Goal: Task Accomplishment & Management: Manage account settings

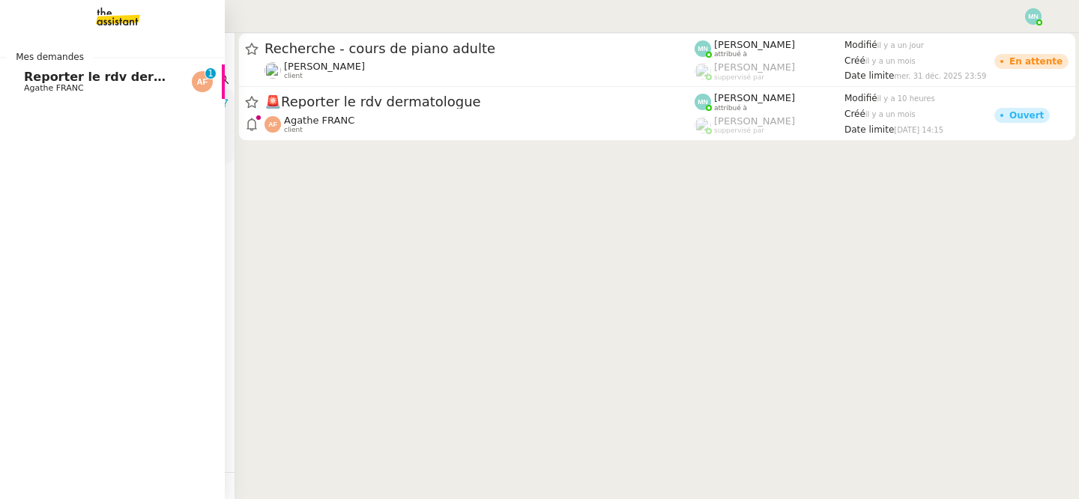
click at [34, 78] on span "Reporter le rdv dermatologue" at bounding box center [125, 77] width 202 height 14
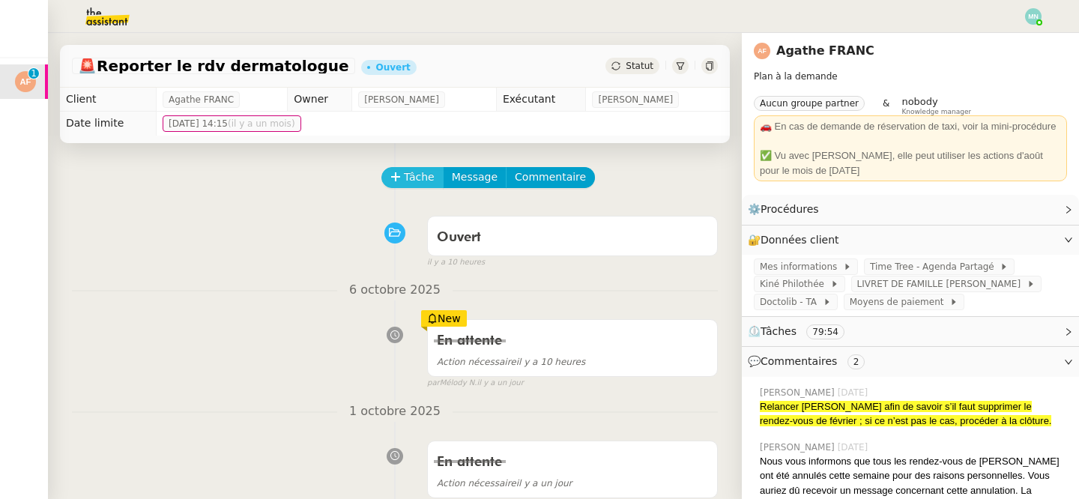
click at [412, 172] on span "Tâche" at bounding box center [419, 177] width 31 height 17
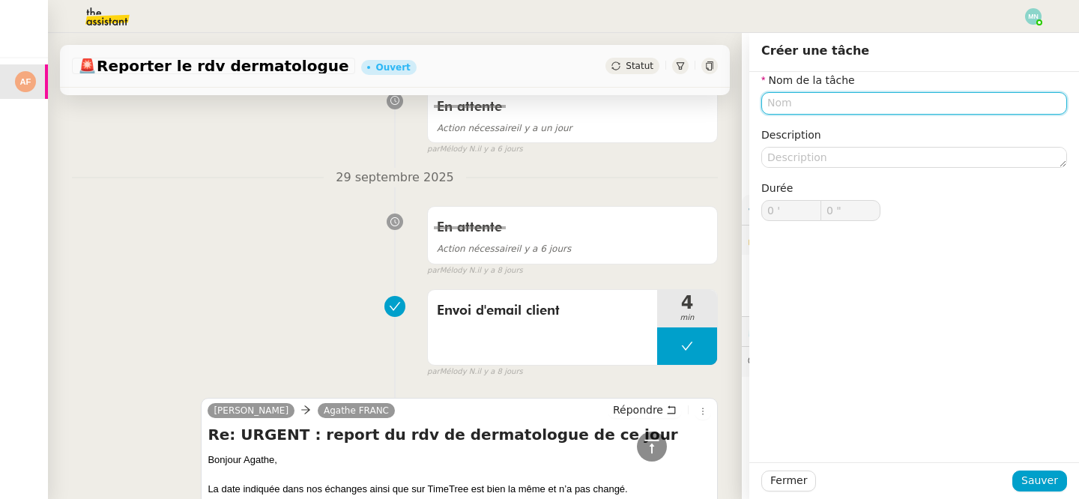
scroll to position [336, 0]
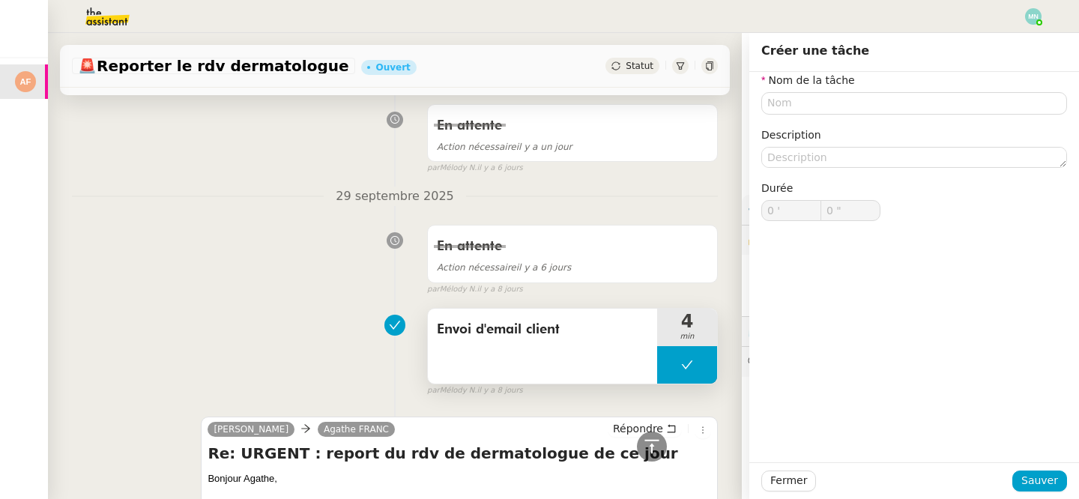
click at [592, 324] on span "Envoi d'email client" at bounding box center [542, 329] width 211 height 22
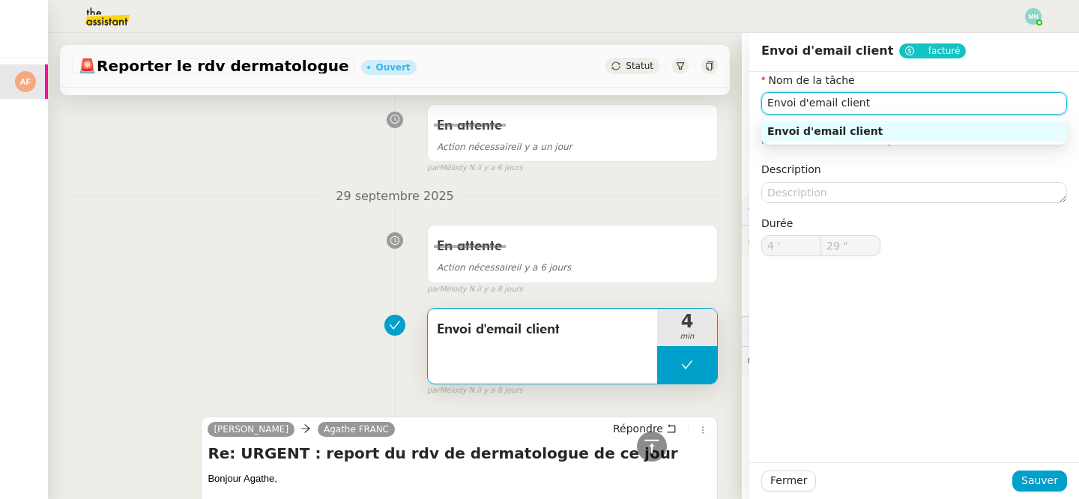
drag, startPoint x: 890, startPoint y: 106, endPoint x: 747, endPoint y: 104, distance: 143.1
click at [747, 104] on app-ticket "🚨 Reporter le rdv dermatologue Ouvert Statut Client Agathe FRANC Owner [PERSON_…" at bounding box center [563, 266] width 1031 height 466
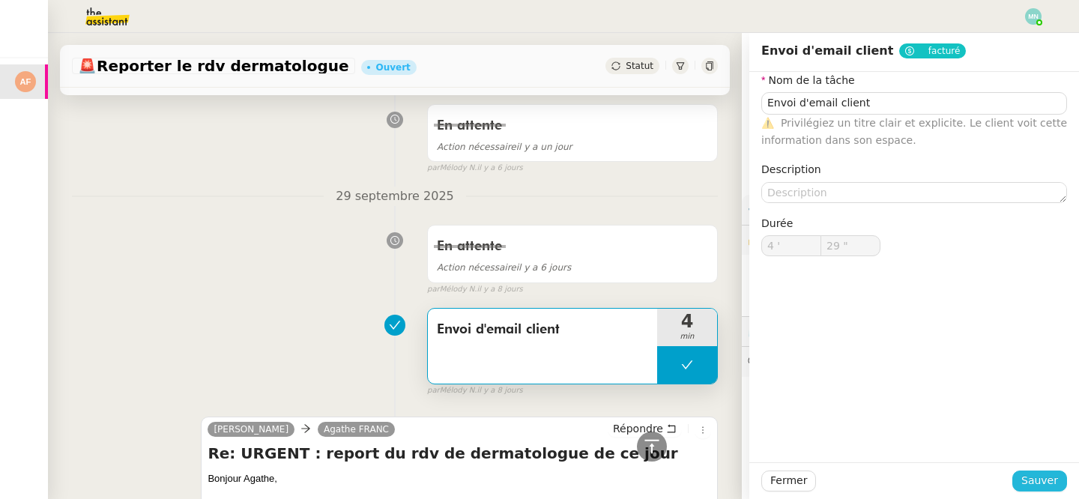
click at [1049, 478] on span "Sauver" at bounding box center [1039, 480] width 37 height 17
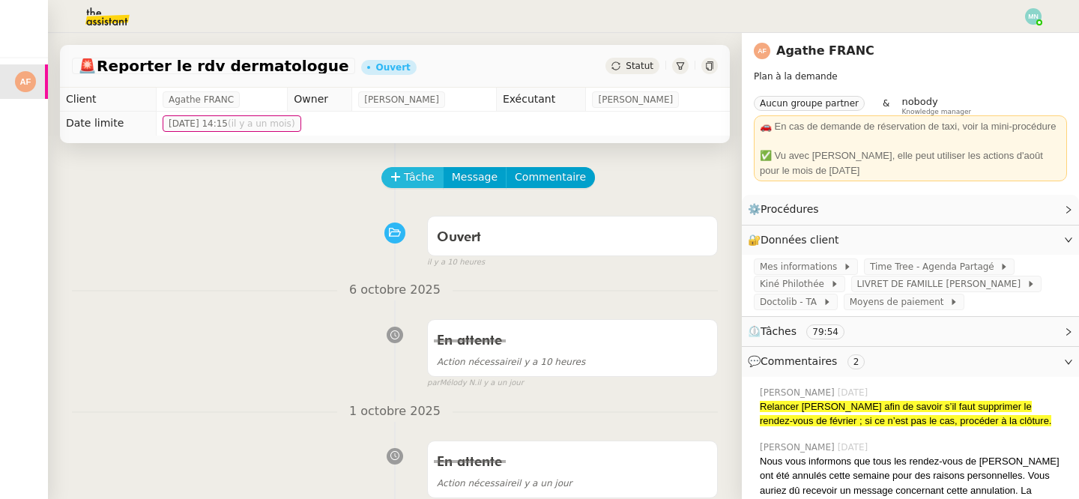
click at [409, 172] on span "Tâche" at bounding box center [419, 177] width 31 height 17
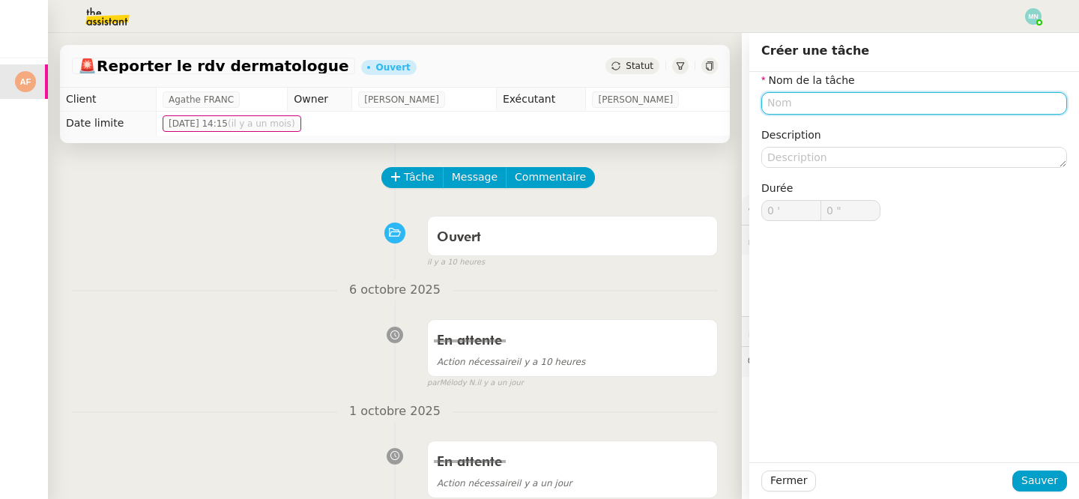
paste input "Envoi d'email client"
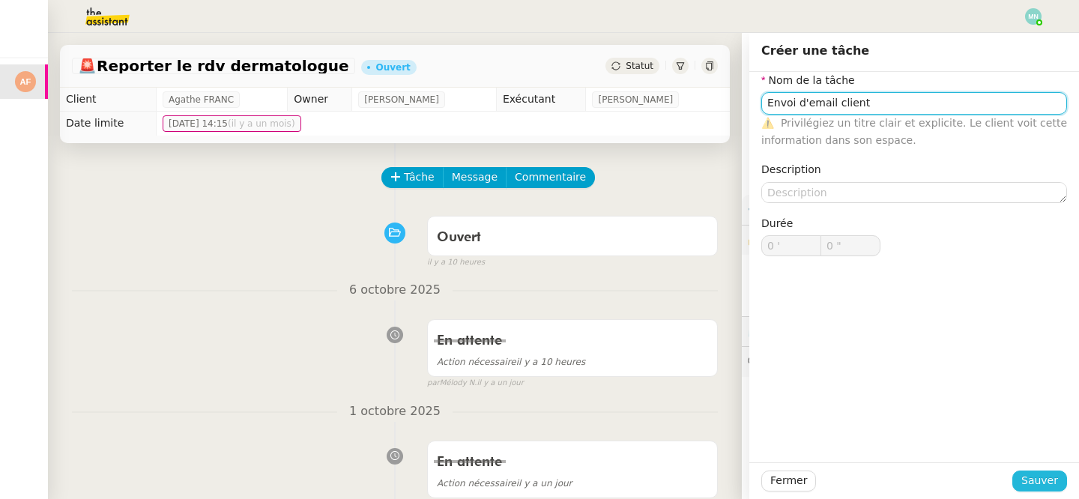
type input "Envoi d'email client"
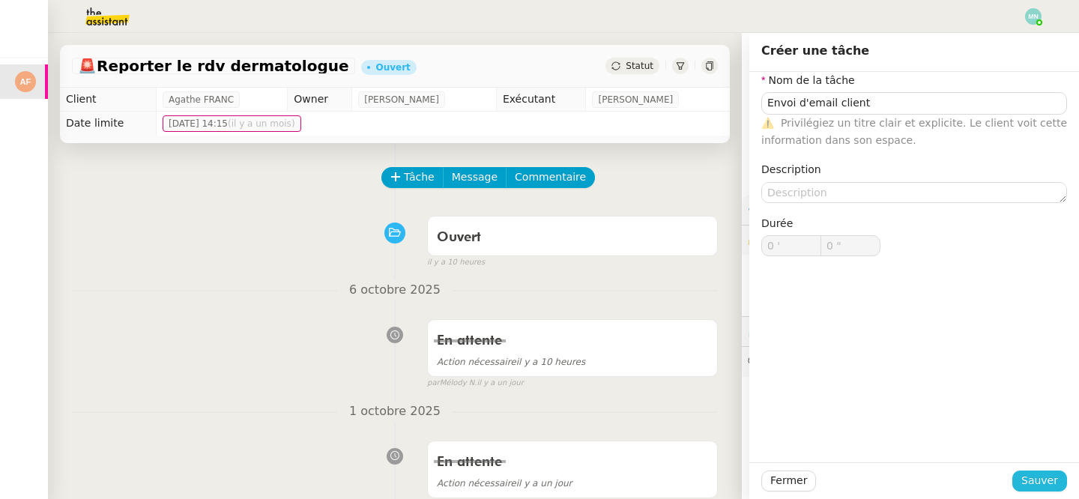
click at [1053, 490] on button "Sauver" at bounding box center [1039, 480] width 55 height 21
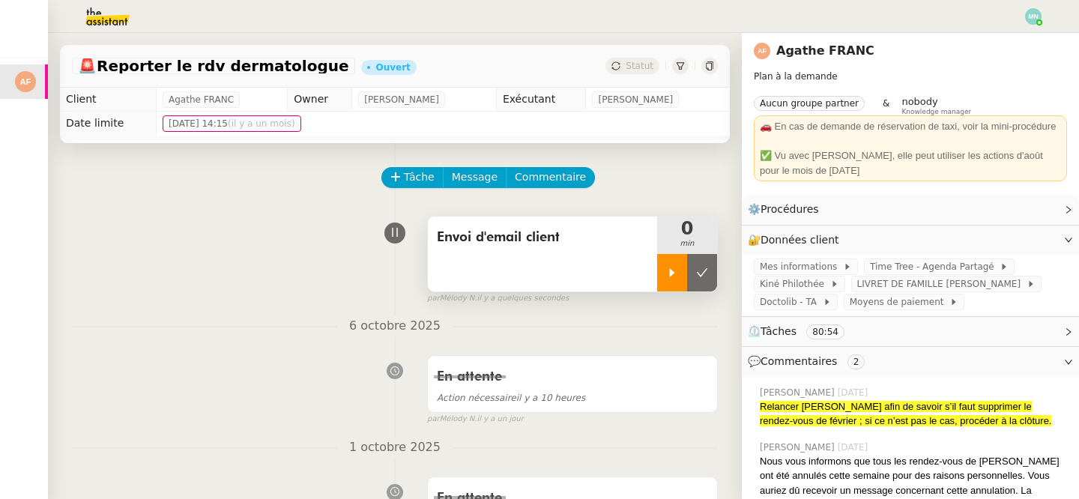
click at [664, 282] on div at bounding box center [672, 272] width 30 height 37
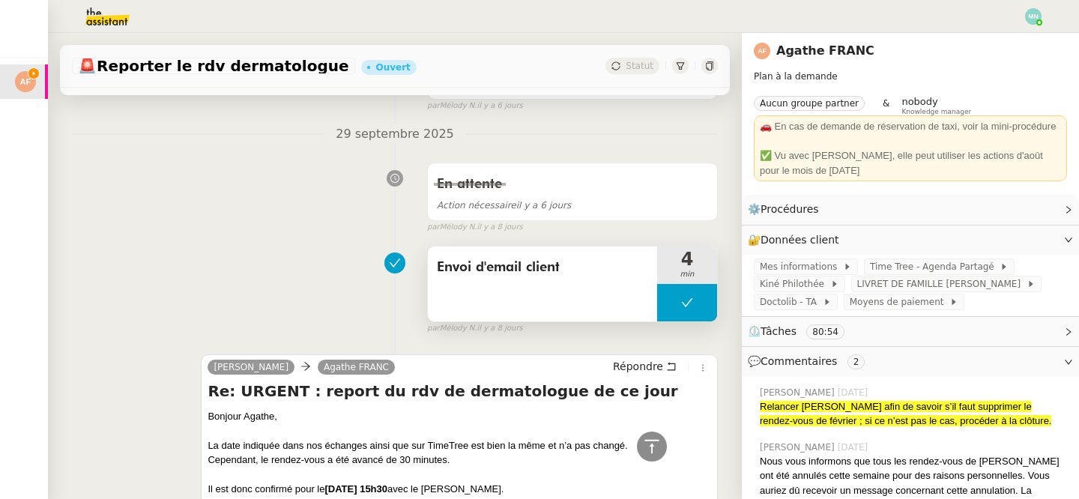
scroll to position [457, 0]
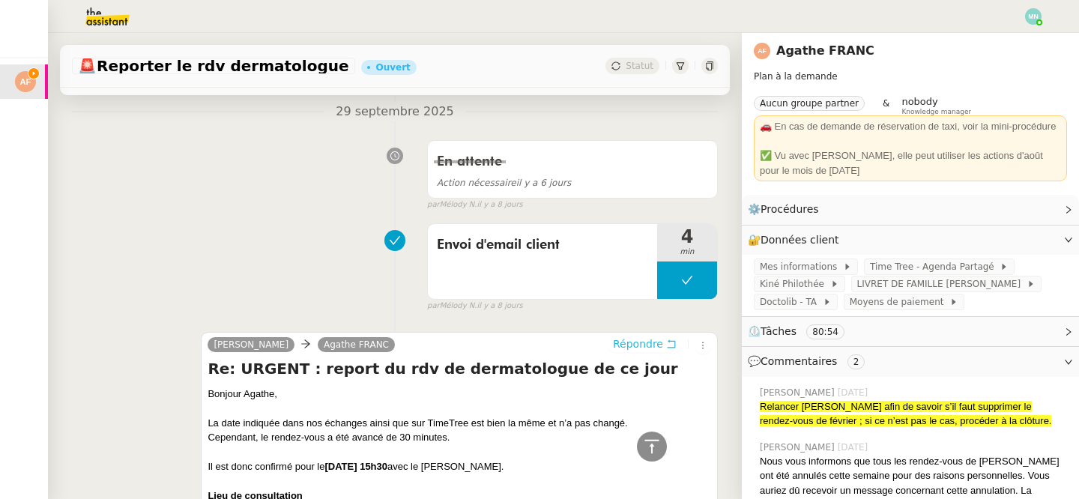
click at [655, 342] on span "Répondre" at bounding box center [638, 343] width 50 height 15
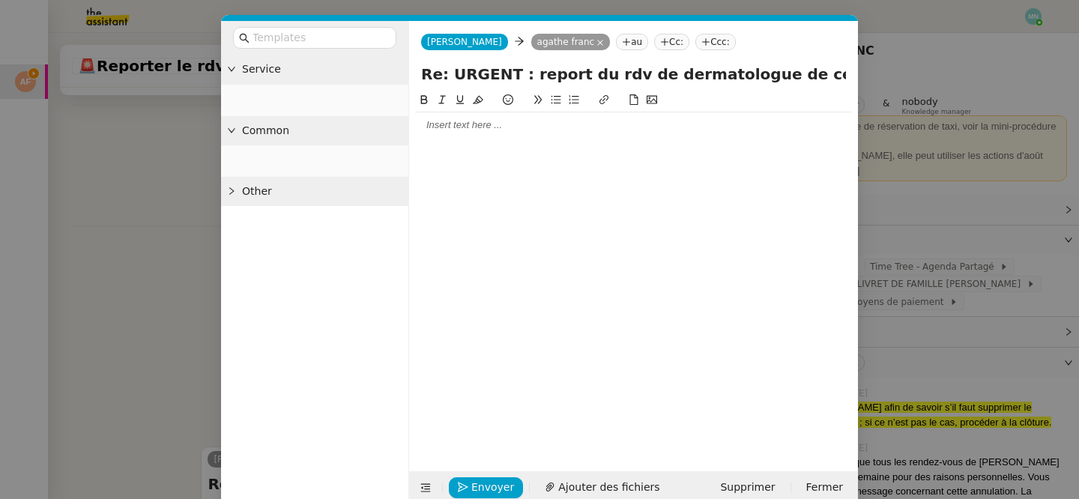
scroll to position [572, 0]
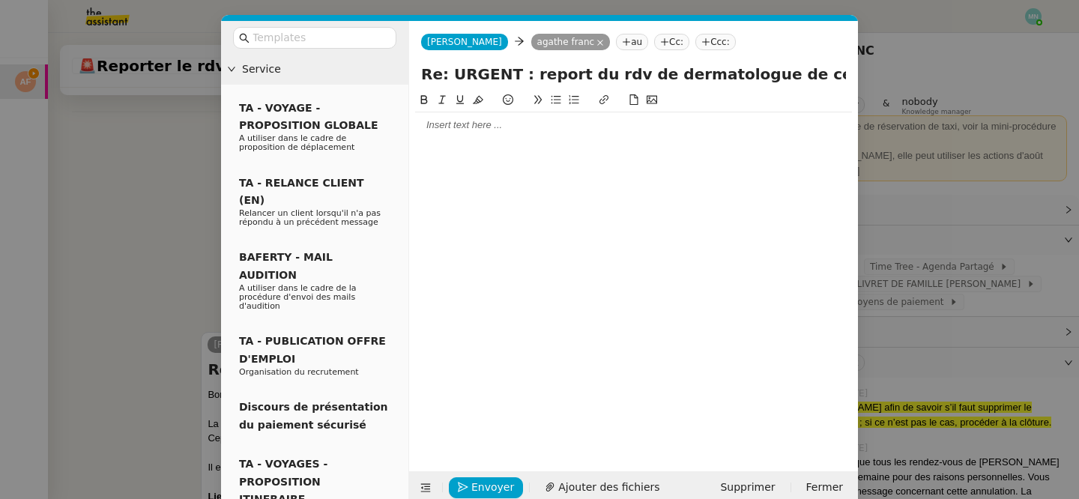
click at [524, 124] on div at bounding box center [633, 124] width 437 height 13
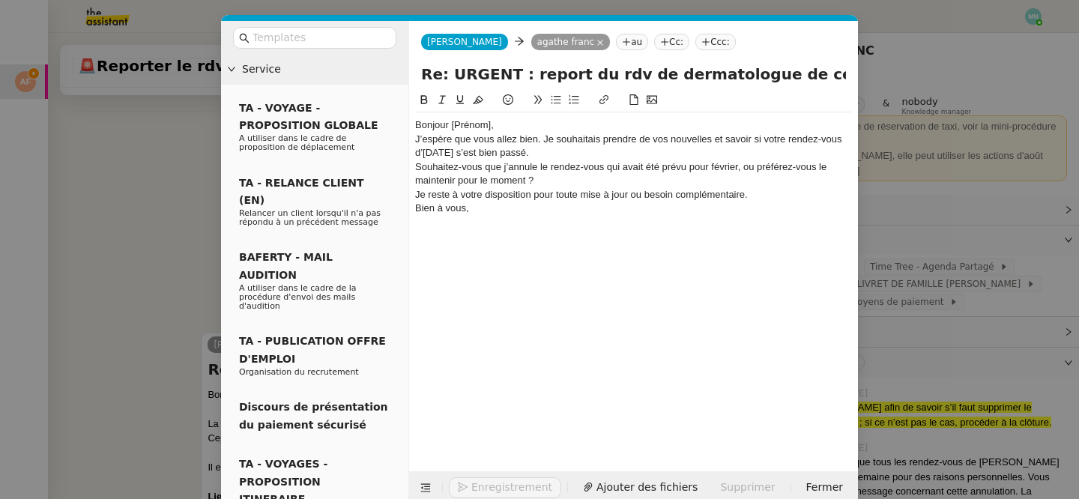
scroll to position [688, 0]
drag, startPoint x: 491, startPoint y: 121, endPoint x: 451, endPoint y: 121, distance: 40.5
click at [451, 121] on div "Bonjour [Prénom]," at bounding box center [633, 124] width 437 height 13
click at [496, 133] on div "J’espère que vous allez bien. Je souhaitais prendre de vos nouvelles et savoir …" at bounding box center [633, 147] width 437 height 28
click at [500, 124] on div "Bonjour Agathe," at bounding box center [633, 124] width 437 height 13
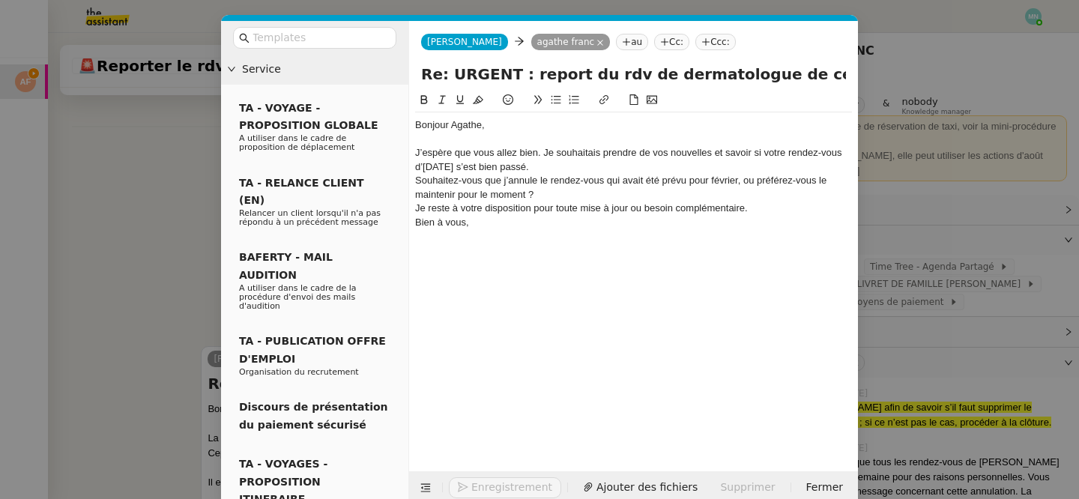
scroll to position [703, 0]
click at [527, 162] on div "J’espère que vous allez bien. Je souhaitais prendre de vos nouvelles et savoir …" at bounding box center [633, 160] width 437 height 28
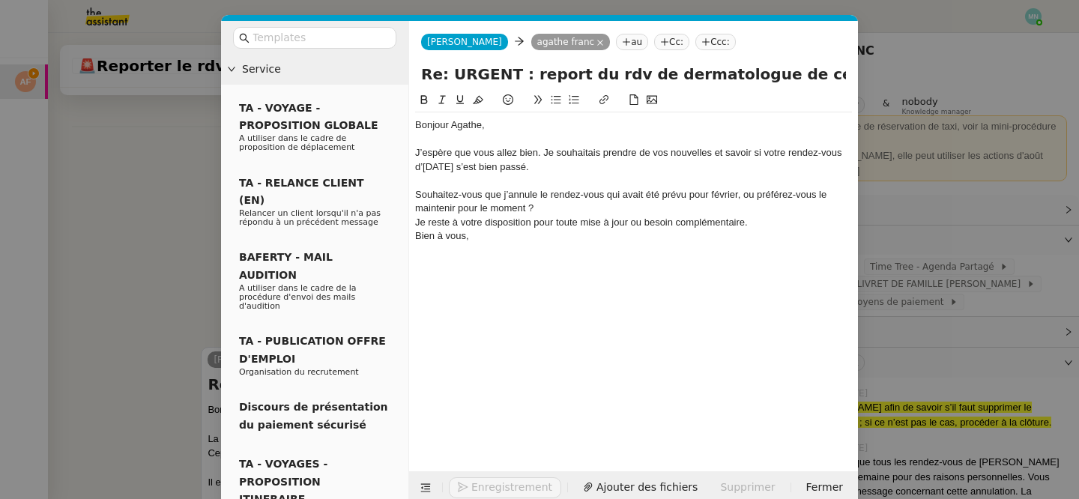
scroll to position [718, 0]
click at [550, 208] on div "Souhaitez-vous que j’annule le rendez-vous qui avait été prévu pour février, ou…" at bounding box center [633, 202] width 437 height 28
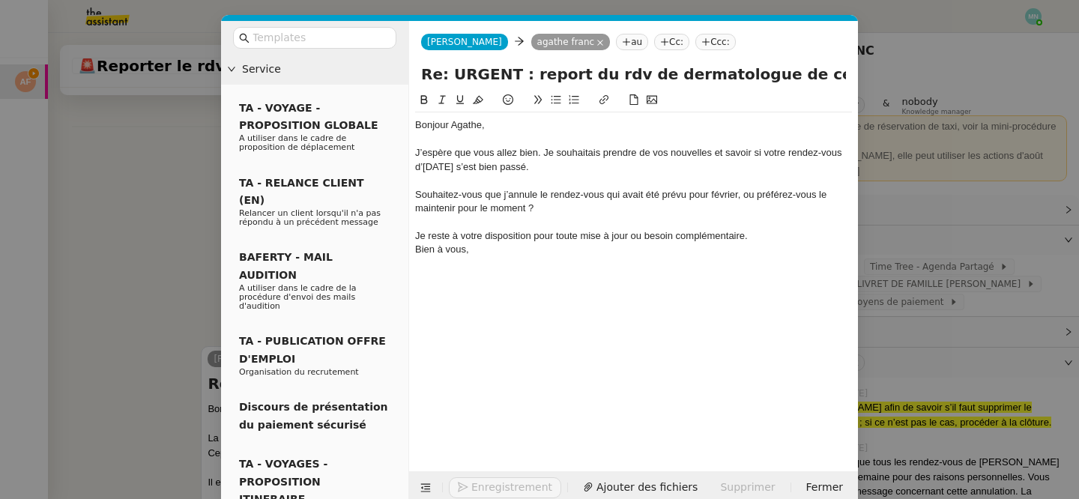
scroll to position [732, 0]
click at [766, 240] on div "Je reste à votre disposition pour toute mise à jour ou besoin complémentaire." at bounding box center [633, 235] width 437 height 13
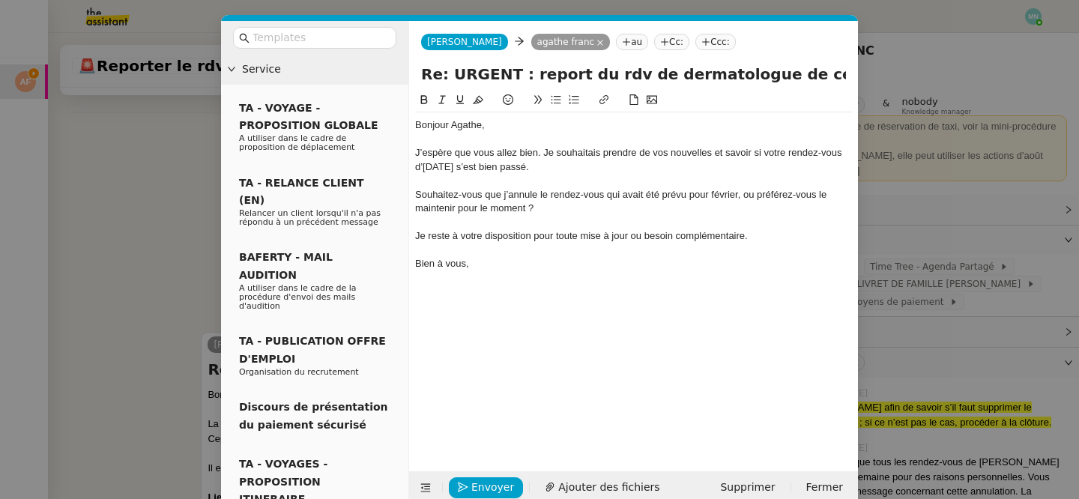
scroll to position [747, 0]
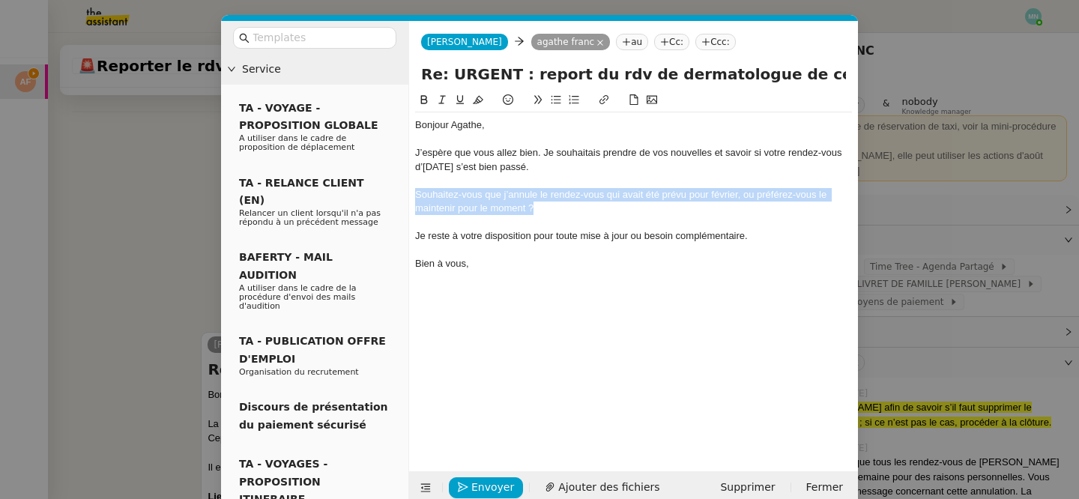
drag, startPoint x: 555, startPoint y: 202, endPoint x: 401, endPoint y: 193, distance: 154.6
click at [401, 193] on nz-layout "Service TA - VOYAGE - PROPOSITION GLOBALE A utiliser dans le cadre de propositi…" at bounding box center [539, 262] width 637 height 483
click at [554, 96] on icon at bounding box center [556, 99] width 10 height 10
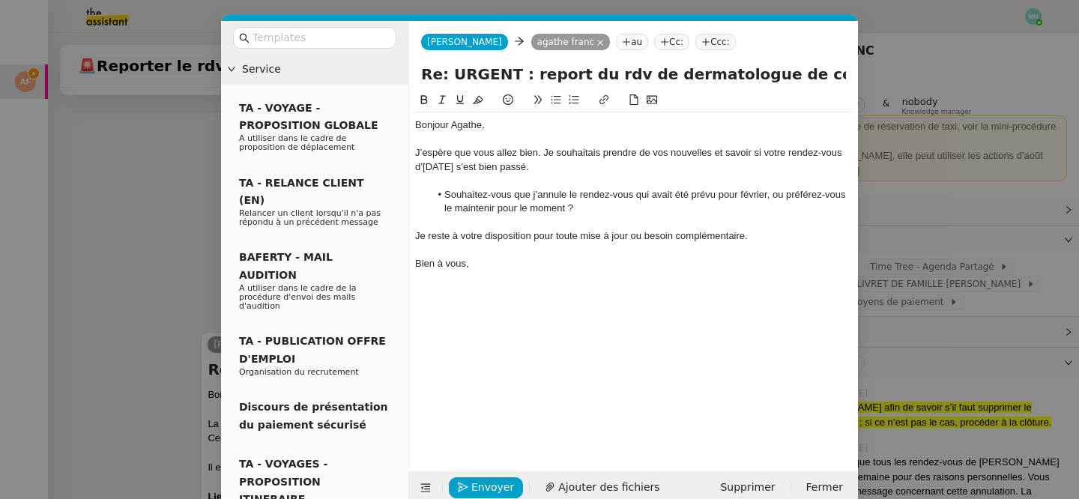
click at [45, 279] on nz-modal-container "Service TA - VOYAGE - PROPOSITION GLOBALE A utiliser dans le cadre de propositi…" at bounding box center [539, 249] width 1079 height 499
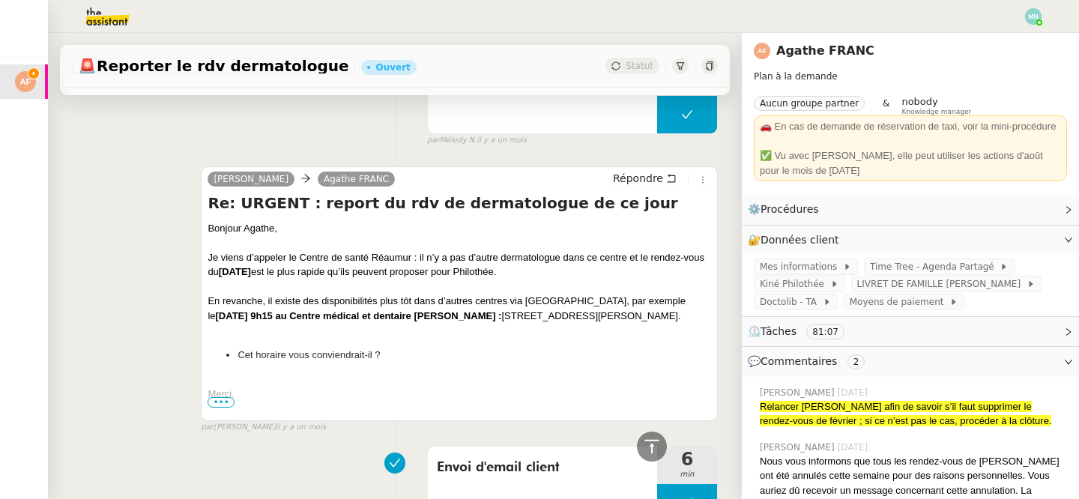
scroll to position [5802, 0]
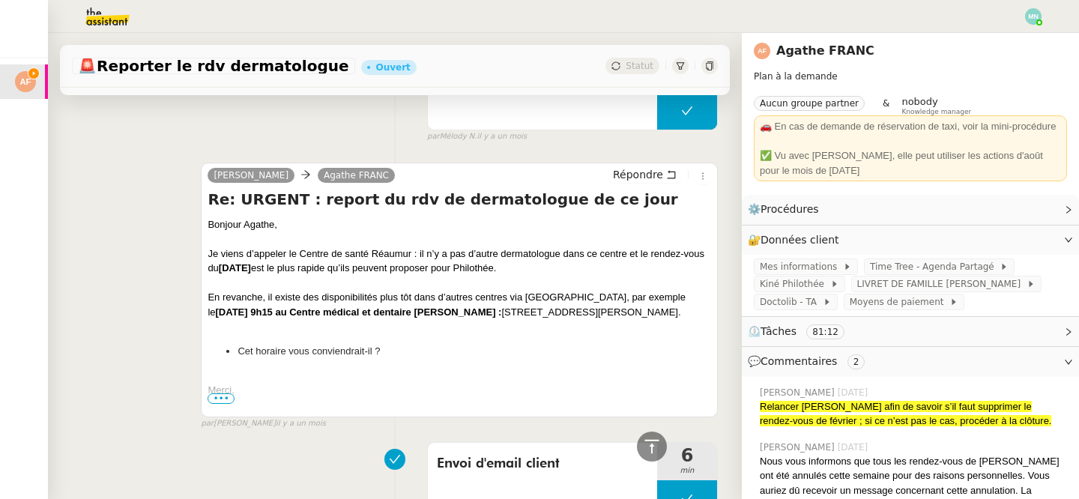
drag, startPoint x: 631, startPoint y: 282, endPoint x: 715, endPoint y: 300, distance: 86.5
click at [715, 300] on div "[PERSON_NAME] Re: URGENT : report du rdv de dermatologue de ce jour Bonjour Aga…" at bounding box center [459, 290] width 517 height 255
copy div "[DATE] 9h15 au Centre médical et dentaire [PERSON_NAME] : [STREET_ADDRESS][PERS…"
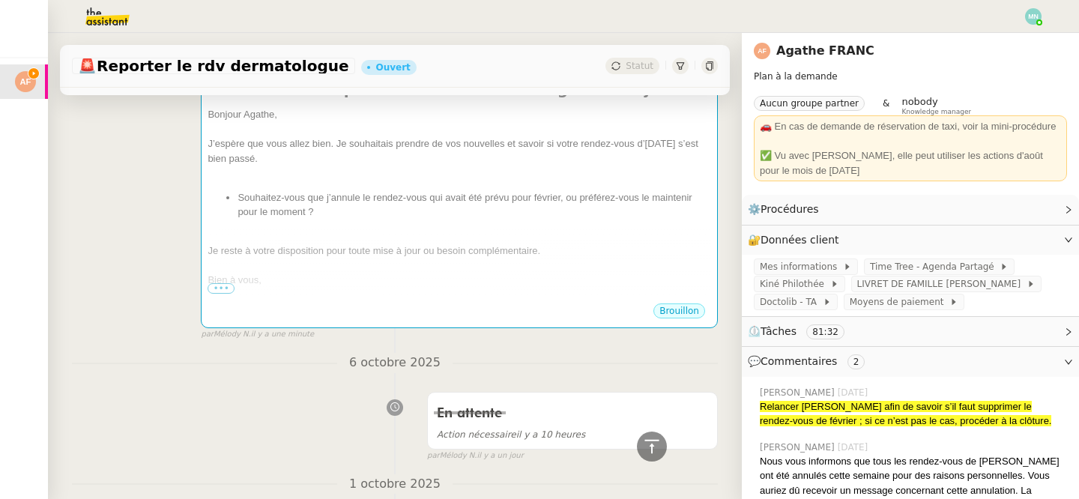
scroll to position [0, 0]
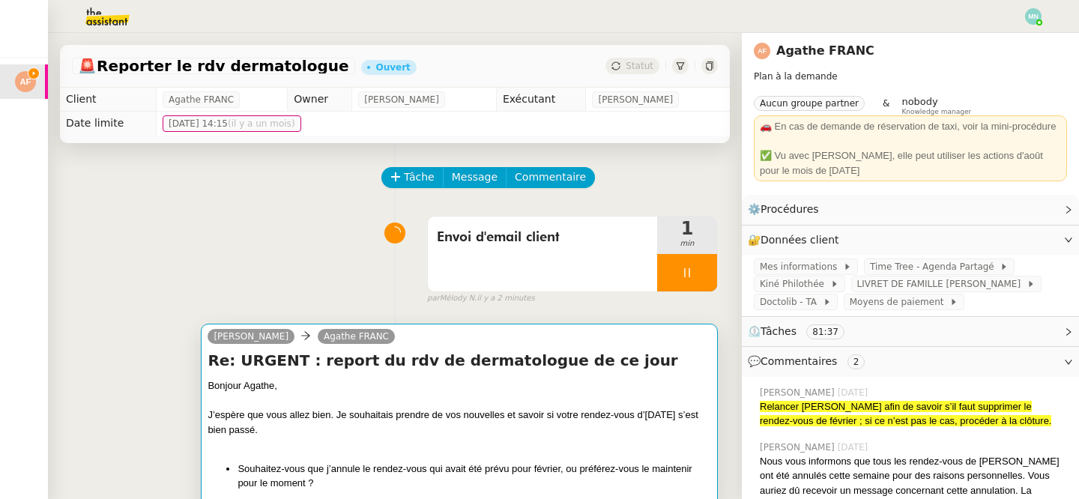
click at [463, 398] on div at bounding box center [459, 400] width 503 height 15
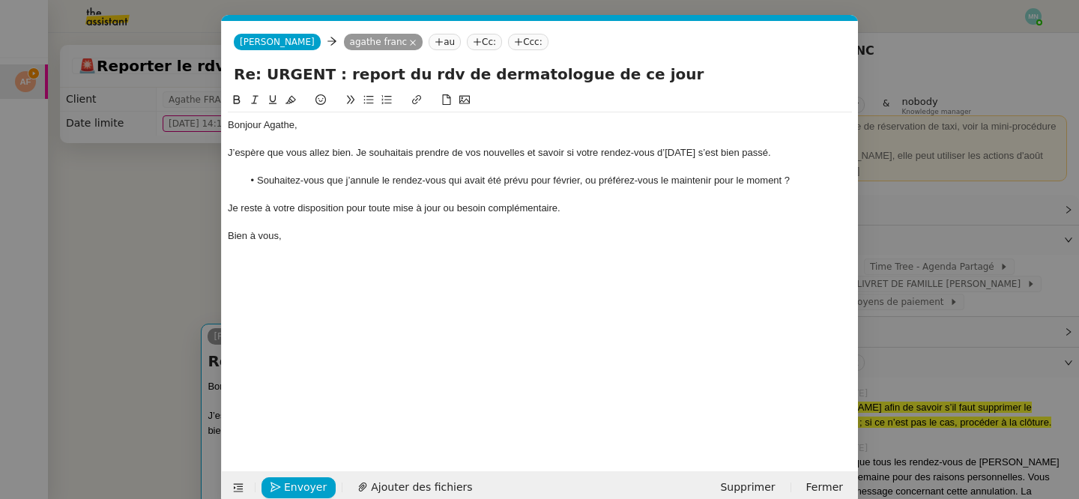
scroll to position [0, 31]
click at [580, 180] on li "Souhaitez-vous que j’annule le rendez-vous qui avait été prévu pour février, ou…" at bounding box center [548, 180] width 610 height 13
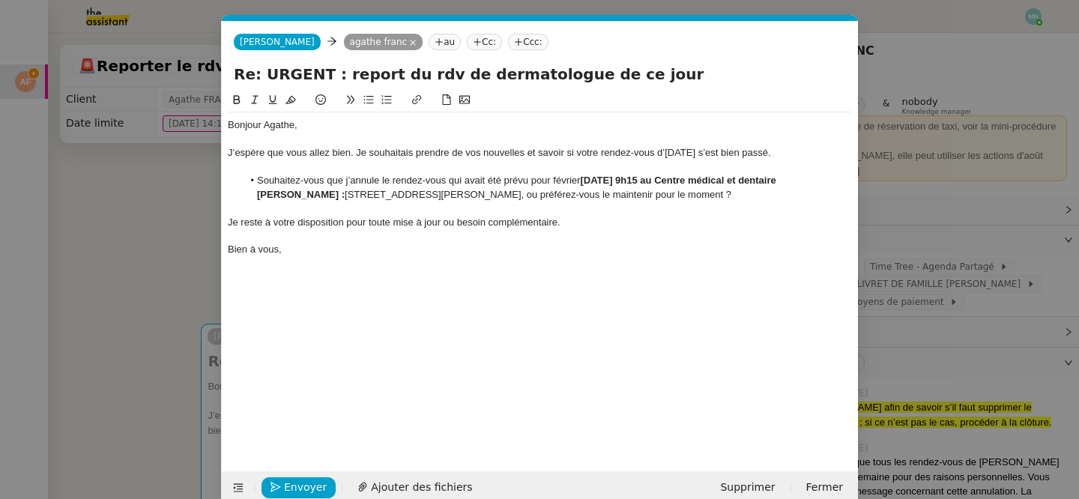
click at [578, 179] on li "Souhaitez-vous que j’annule le rendez-vous qui avait été prévu pour février [DA…" at bounding box center [548, 188] width 610 height 28
click at [187, 201] on nz-modal-container "Service TA - VOYAGE - PROPOSITION GLOBALE A utiliser dans le cadre de propositi…" at bounding box center [539, 249] width 1079 height 499
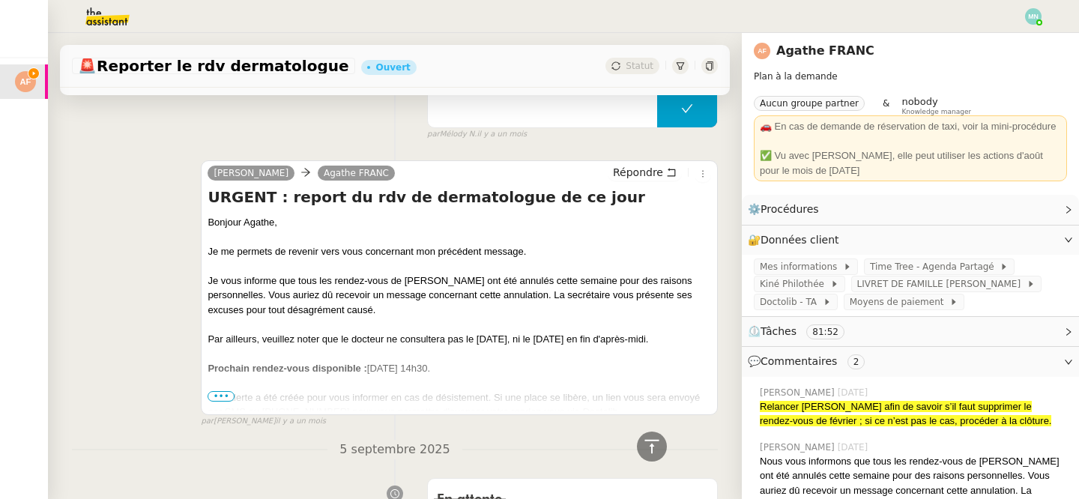
scroll to position [6774, 0]
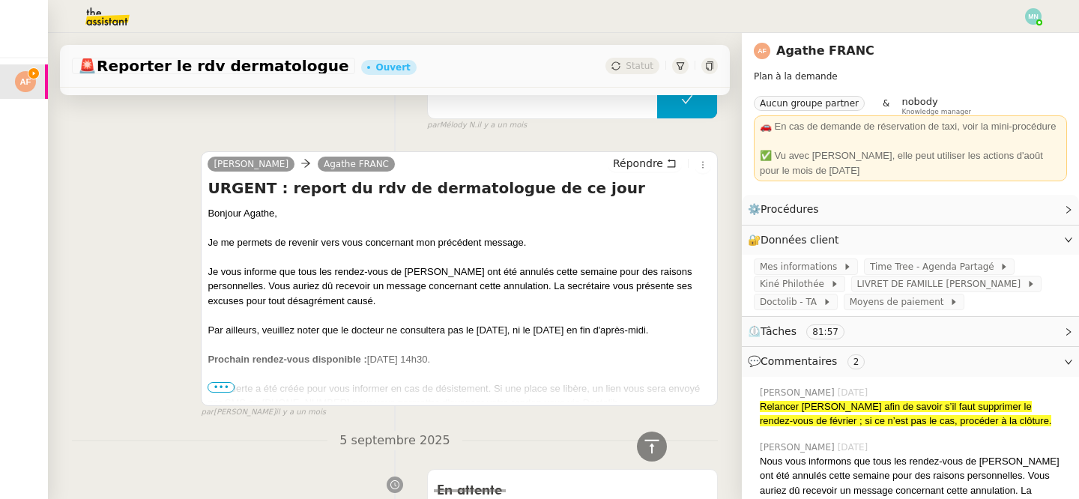
click at [216, 382] on span "•••" at bounding box center [221, 387] width 27 height 10
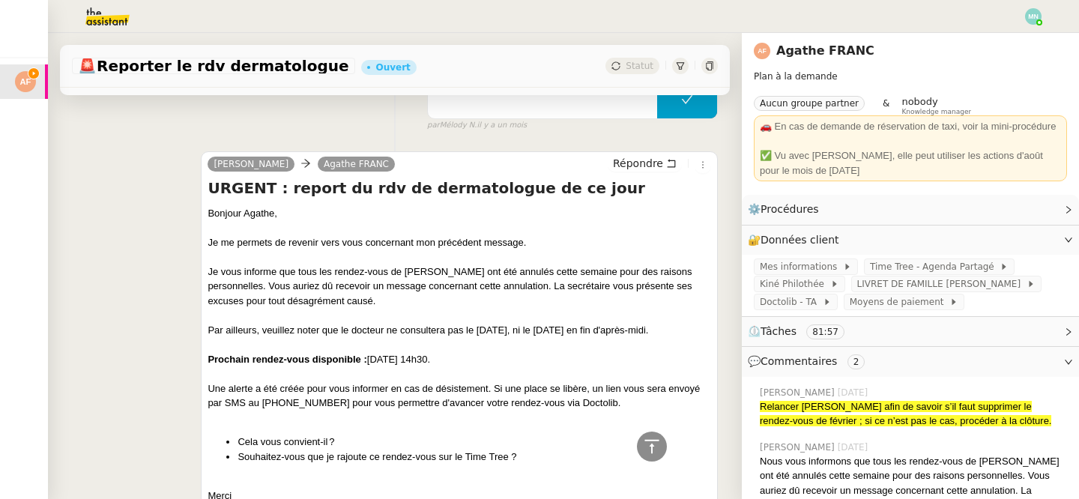
drag, startPoint x: 452, startPoint y: 342, endPoint x: 388, endPoint y: 344, distance: 64.5
click at [387, 352] on div "Prochain rendez-vous disponible : [DATE] 14h30." at bounding box center [459, 359] width 503 height 15
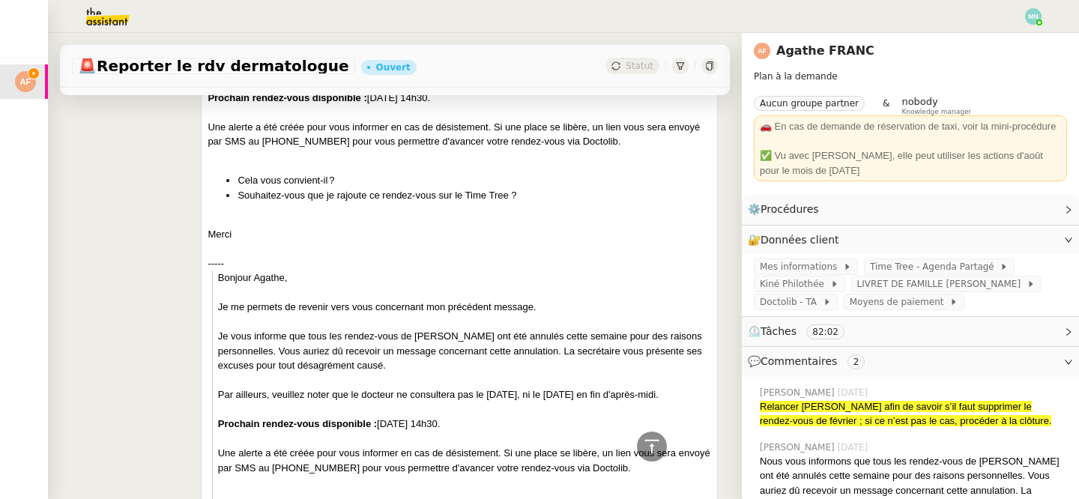
scroll to position [7037, 0]
drag, startPoint x: 473, startPoint y: 320, endPoint x: 409, endPoint y: 321, distance: 63.7
click at [408, 327] on div "Je vous informe que tous les rendez-vous de [PERSON_NAME] ont été annulés cette…" at bounding box center [464, 349] width 493 height 44
drag, startPoint x: 495, startPoint y: 322, endPoint x: 415, endPoint y: 320, distance: 80.2
click at [415, 327] on div "Je vous informe que tous les rendez-vous de [PERSON_NAME] ont été annulés cette…" at bounding box center [464, 349] width 493 height 44
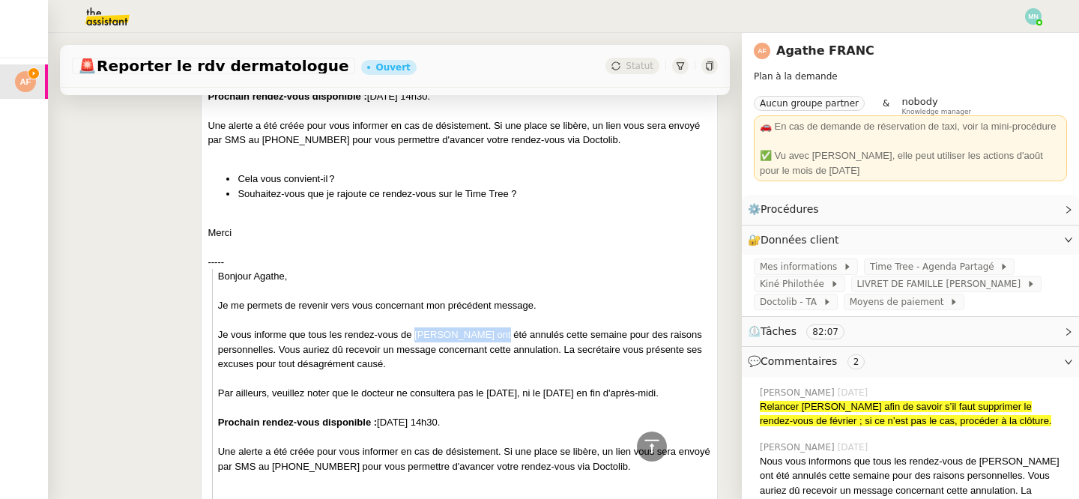
click at [416, 327] on div "Je vous informe que tous les rendez-vous de [PERSON_NAME] ont été annulés cette…" at bounding box center [464, 349] width 493 height 44
drag, startPoint x: 462, startPoint y: 412, endPoint x: 414, endPoint y: 318, distance: 106.2
copy blockquote "[PERSON_NAME] ont été annulés cette semaine pour des raisons personnelles. Vous…"
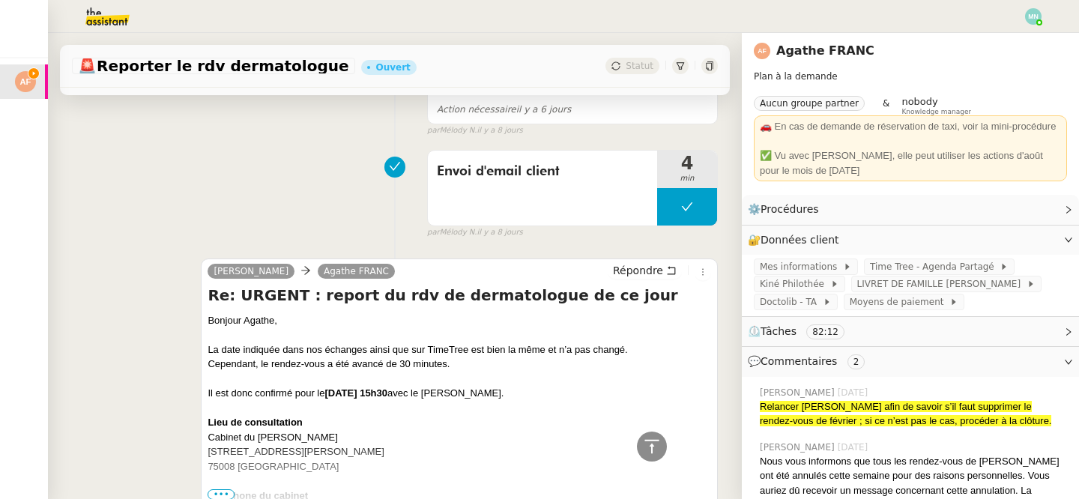
scroll to position [0, 0]
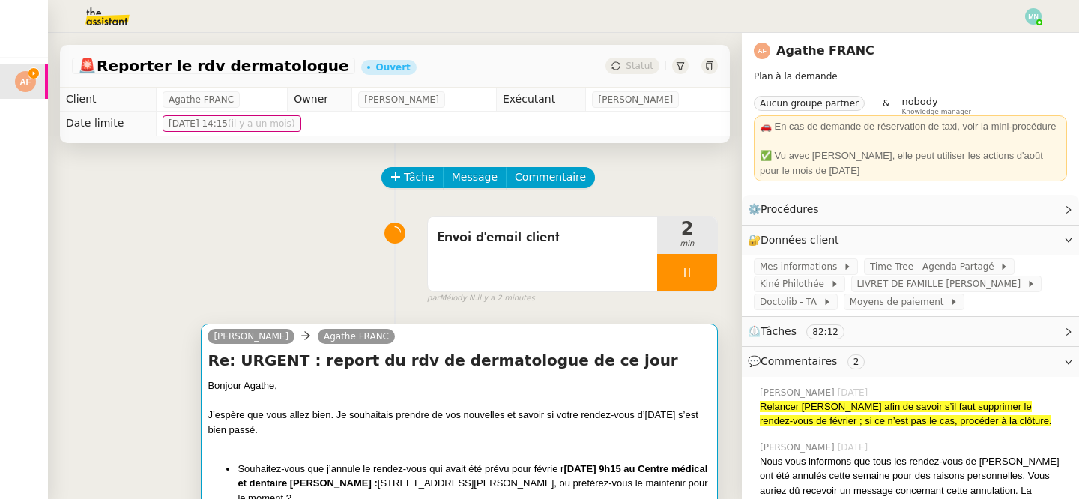
click at [483, 424] on div "J’espère que vous allez bien. Je souhaitais prendre de vos nouvelles et savoir …" at bounding box center [459, 422] width 503 height 29
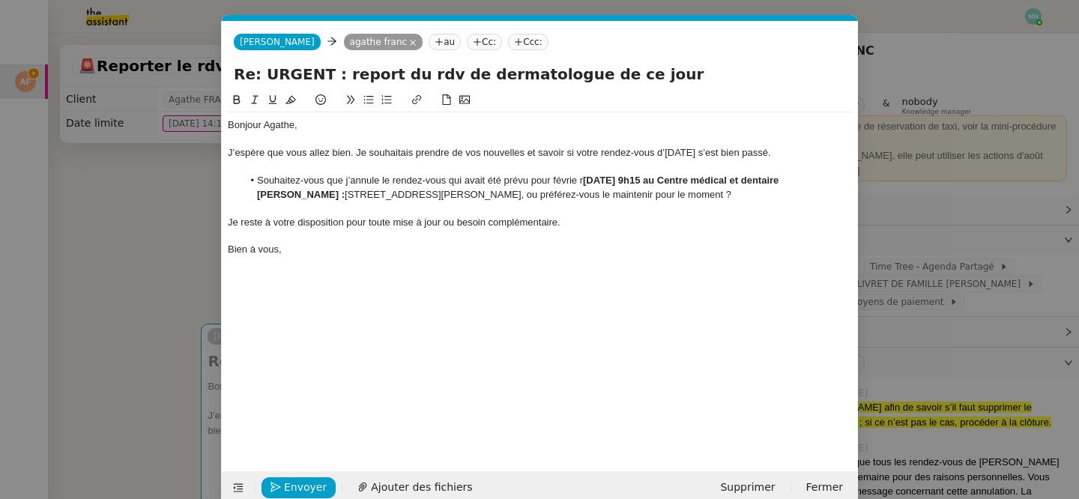
scroll to position [0, 31]
drag, startPoint x: 315, startPoint y: 193, endPoint x: 583, endPoint y: 175, distance: 268.8
click at [583, 175] on li "Souhaitez-vous que j’annule le rendez-vous qui avait été prévu pour févrie r [D…" at bounding box center [548, 188] width 610 height 28
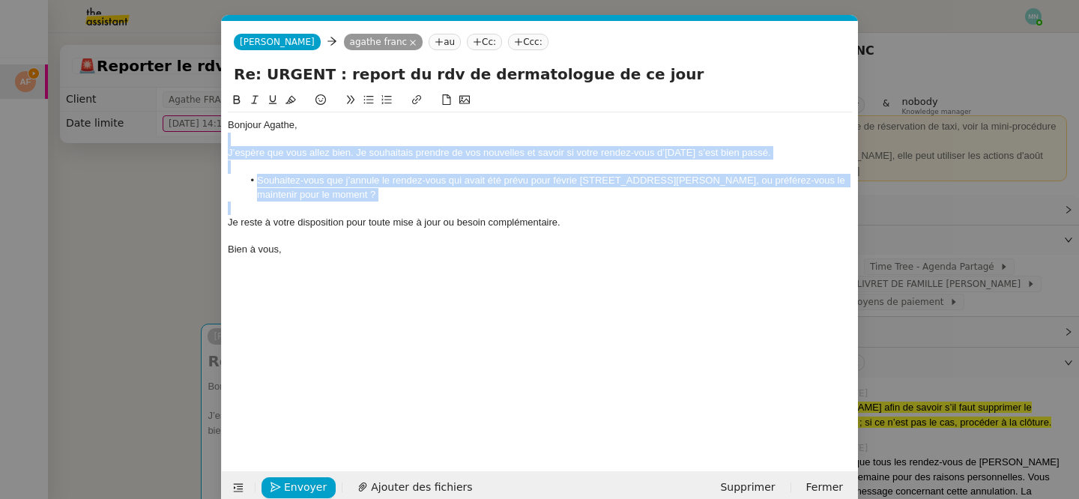
drag, startPoint x: 399, startPoint y: 214, endPoint x: 195, endPoint y: 138, distance: 218.1
click at [195, 138] on nz-modal-container "Service TA - VOYAGE - PROPOSITION GLOBALE A utiliser dans le cadre de propositi…" at bounding box center [539, 249] width 1079 height 499
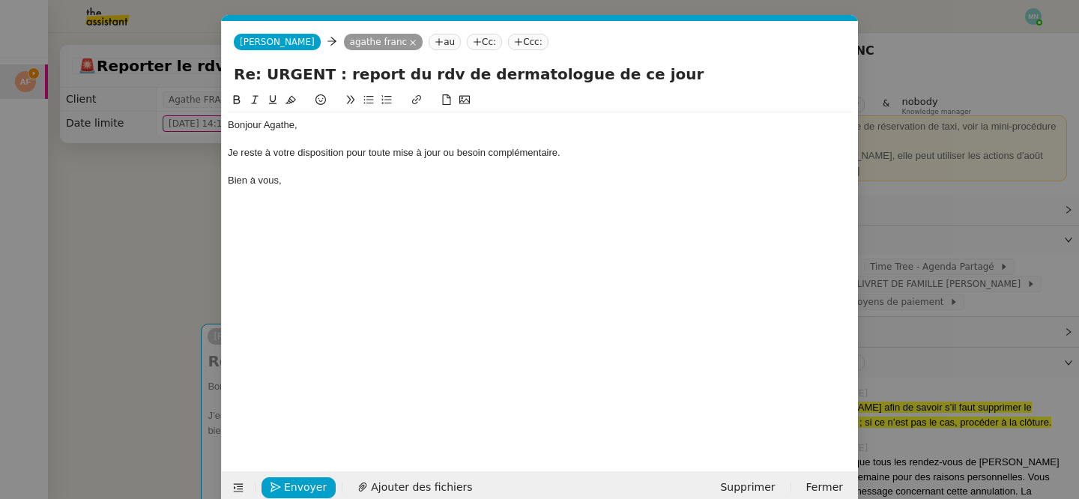
scroll to position [0, 0]
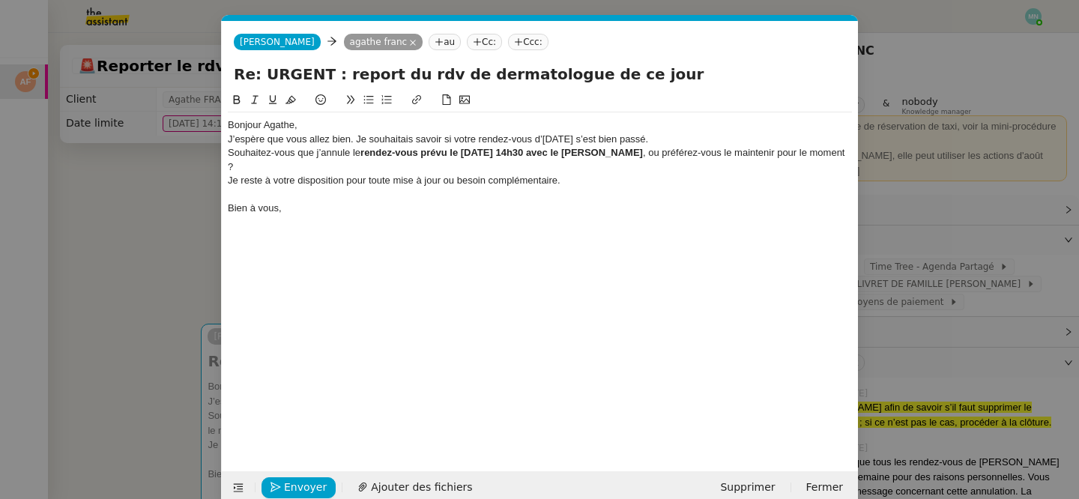
click at [311, 128] on div "Bonjour Agathe," at bounding box center [540, 124] width 624 height 13
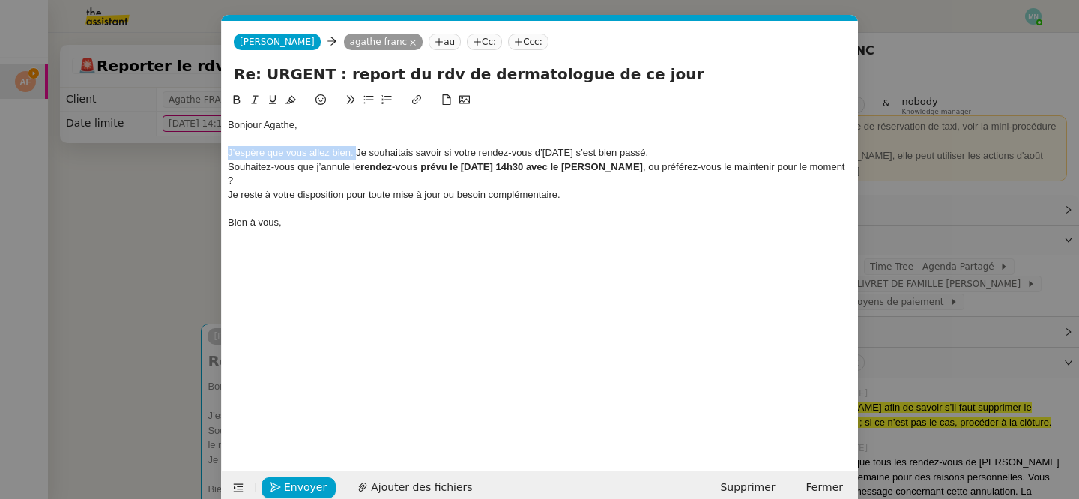
drag, startPoint x: 355, startPoint y: 151, endPoint x: 218, endPoint y: 151, distance: 137.1
click at [218, 151] on nz-modal-container "Service TA - VOYAGE - PROPOSITION GLOBALE A utiliser dans le cadre de propositi…" at bounding box center [539, 249] width 1079 height 499
click at [554, 152] on div "Je souhaitais savoir si votre rendez-vous d’[DATE] s’est bien passé." at bounding box center [540, 152] width 624 height 13
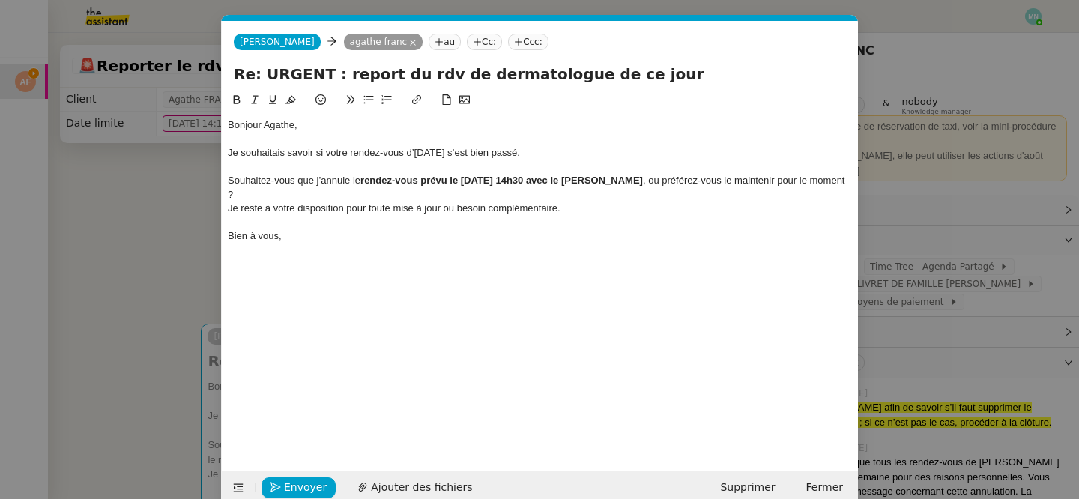
click at [306, 197] on div "Souhaitez-vous que j’annule le rendez-vous prévu le [DATE] 14h30 avec le [PERSO…" at bounding box center [540, 188] width 624 height 28
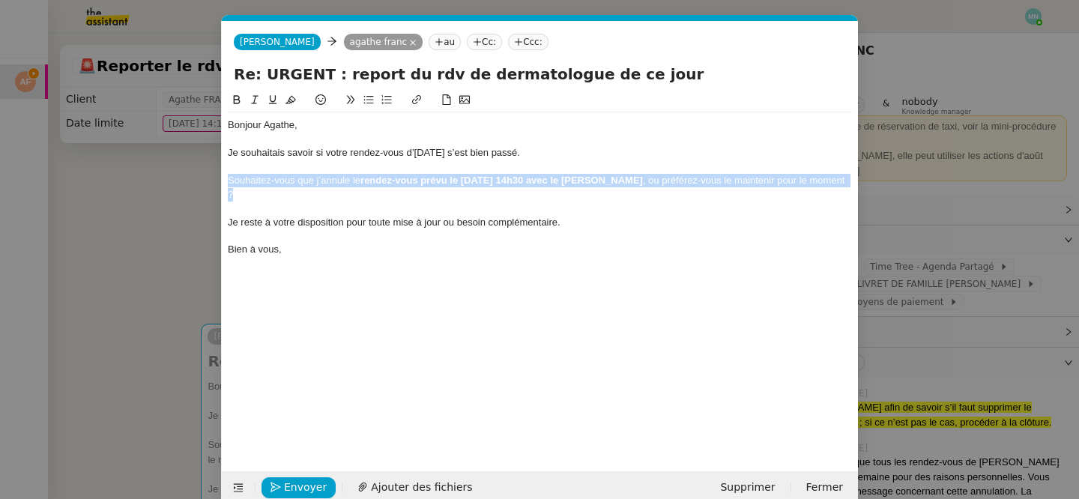
drag, startPoint x: 290, startPoint y: 190, endPoint x: 214, endPoint y: 179, distance: 76.4
click at [214, 179] on nz-modal-container "Service TA - VOYAGE - PROPOSITION GLOBALE A utiliser dans le cadre de propositi…" at bounding box center [539, 249] width 1079 height 499
click at [374, 97] on button at bounding box center [369, 99] width 18 height 17
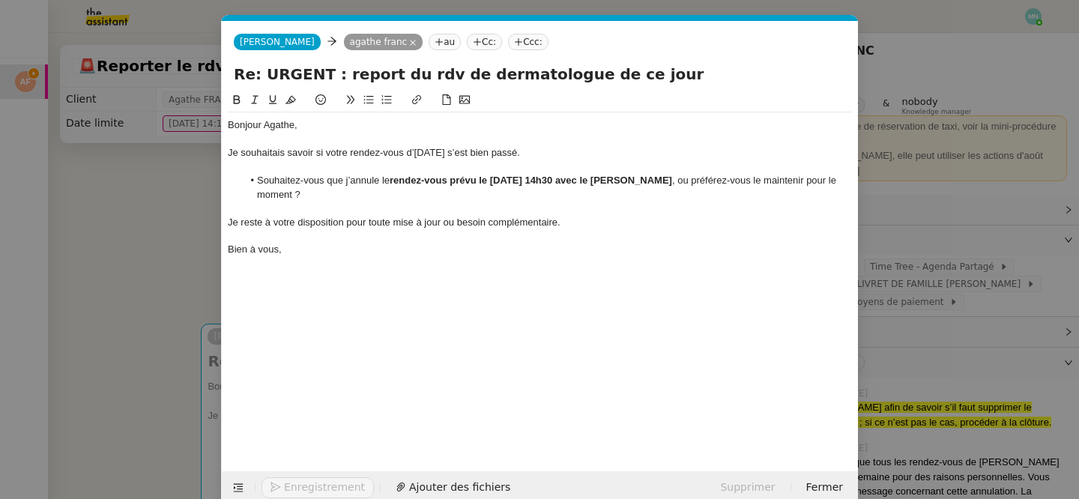
click at [336, 330] on div "Bonjour Agathe, Je souhaitais savoir si votre rendez-vous d’[DATE] s’est bien p…" at bounding box center [540, 269] width 624 height 357
click at [302, 488] on span "Envoyer" at bounding box center [305, 487] width 43 height 17
click at [302, 488] on span "Confirmer l'envoi" at bounding box center [329, 487] width 90 height 17
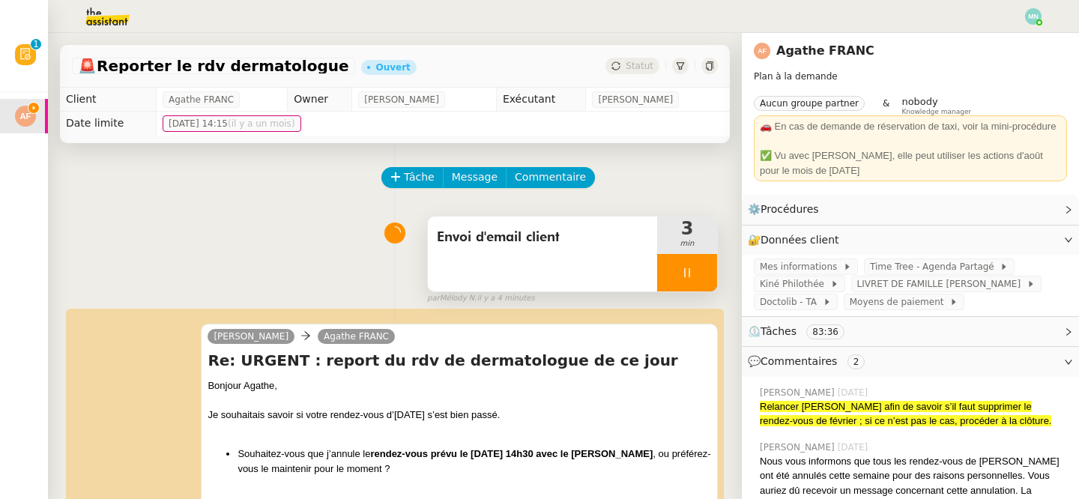
click at [682, 260] on div at bounding box center [687, 272] width 60 height 37
click at [706, 271] on icon at bounding box center [702, 273] width 12 height 12
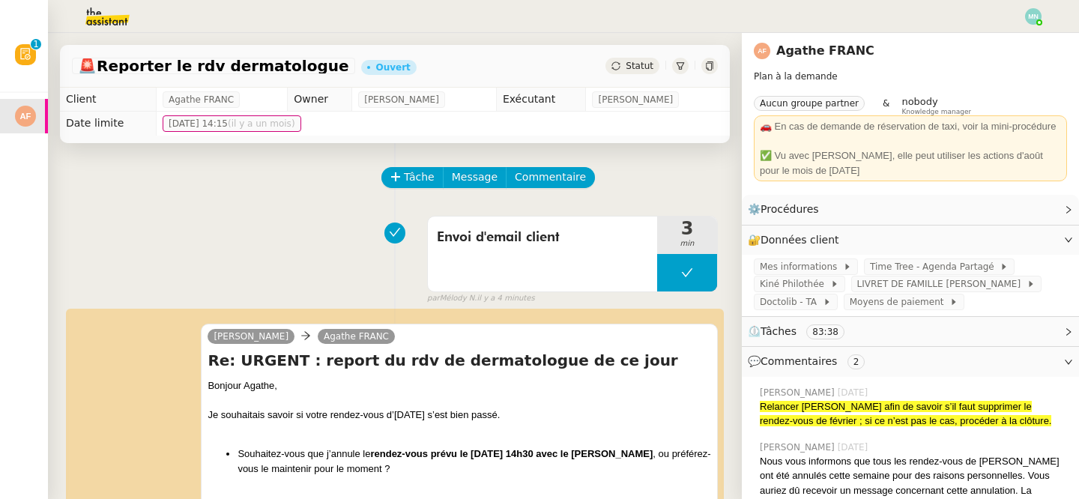
click at [94, 27] on img at bounding box center [95, 16] width 116 height 33
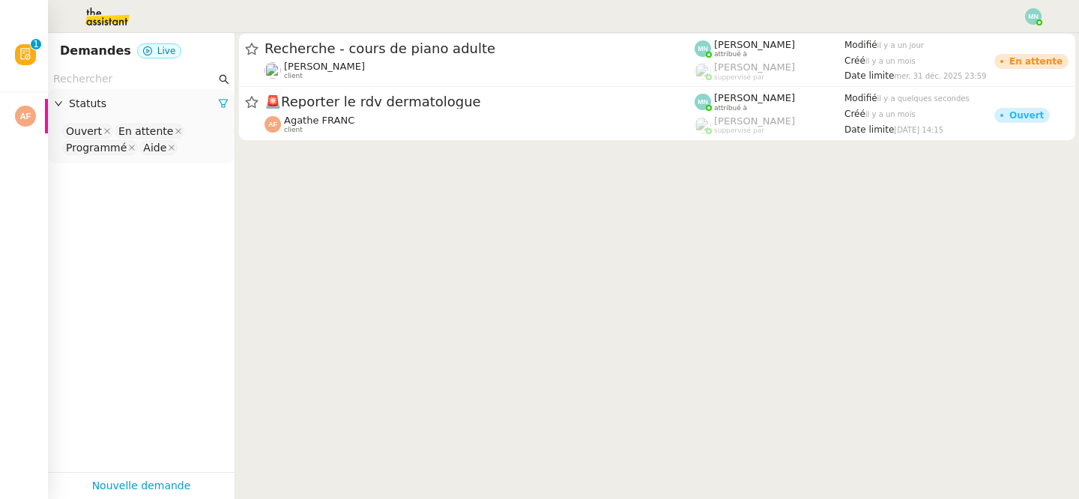
click at [192, 151] on nz-select-top-control "Ouvert En attente Programmé Aide" at bounding box center [141, 139] width 163 height 35
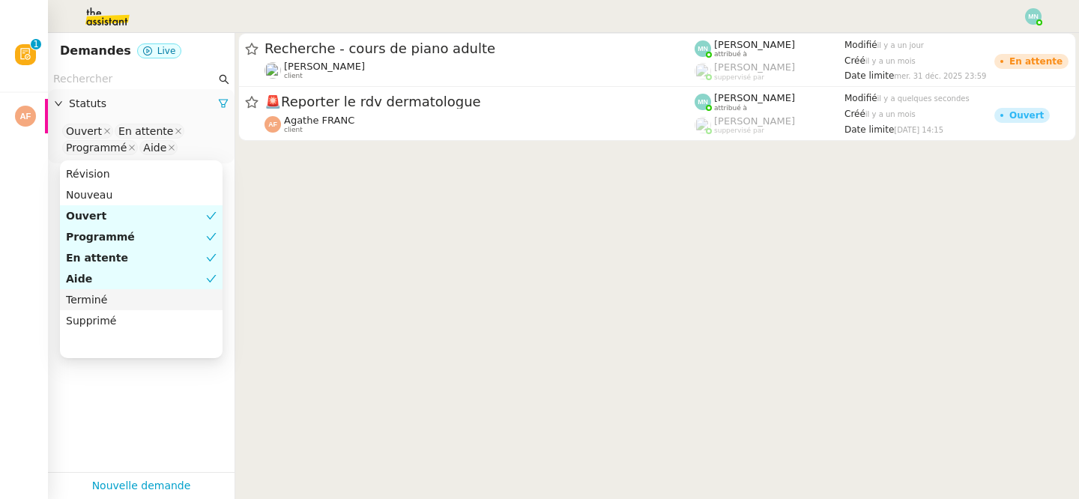
click at [126, 300] on div "Terminé" at bounding box center [141, 299] width 151 height 13
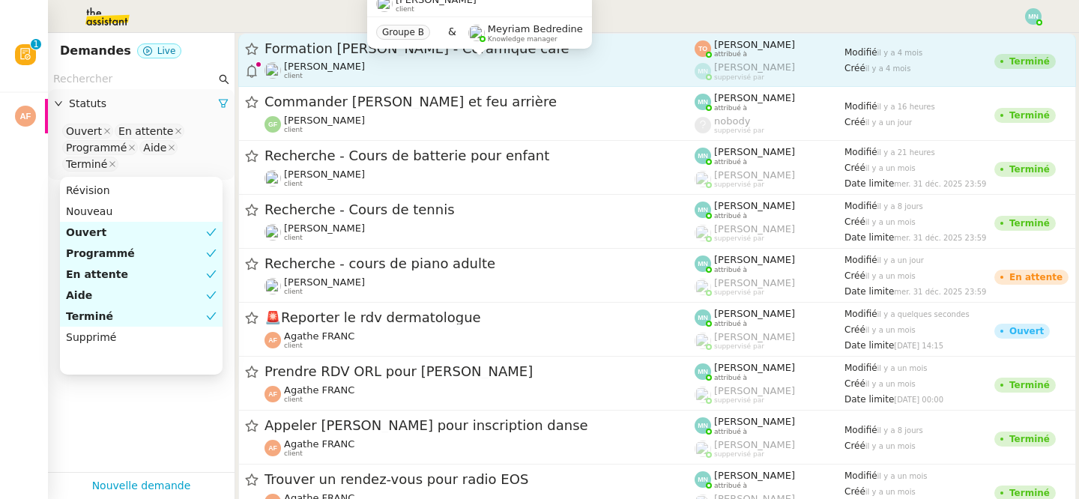
click at [365, 70] on span "[PERSON_NAME]" at bounding box center [324, 66] width 81 height 11
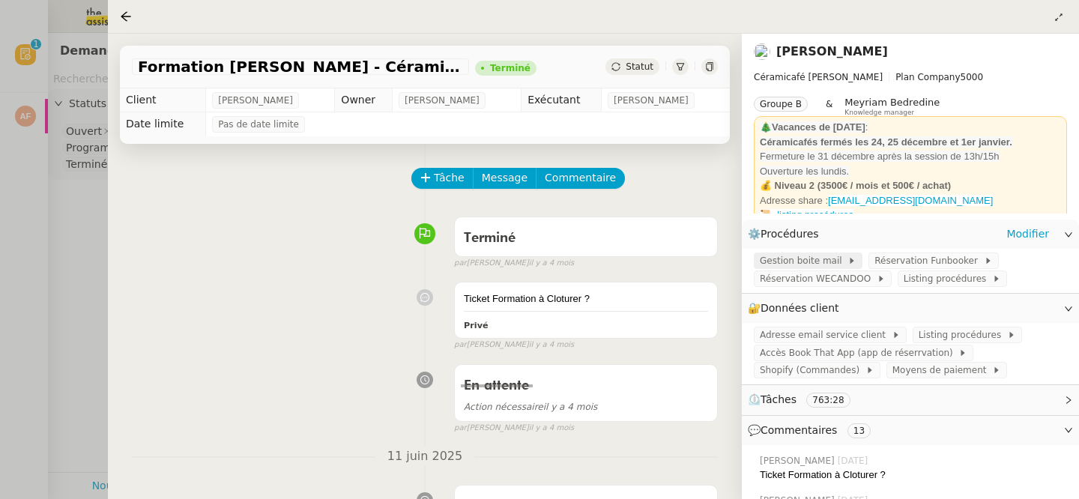
click at [818, 259] on span "Gestion boite mail" at bounding box center [804, 260] width 88 height 15
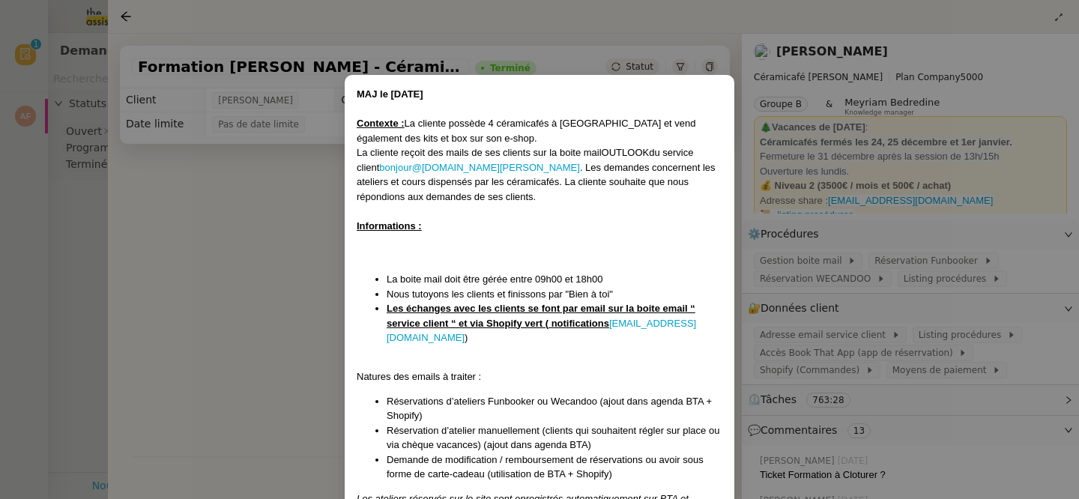
click at [867, 288] on nz-modal-container "MAJ le [DATE] Contexte : La cliente possède 4 céramicafés à [GEOGRAPHIC_DATA] e…" at bounding box center [539, 249] width 1079 height 499
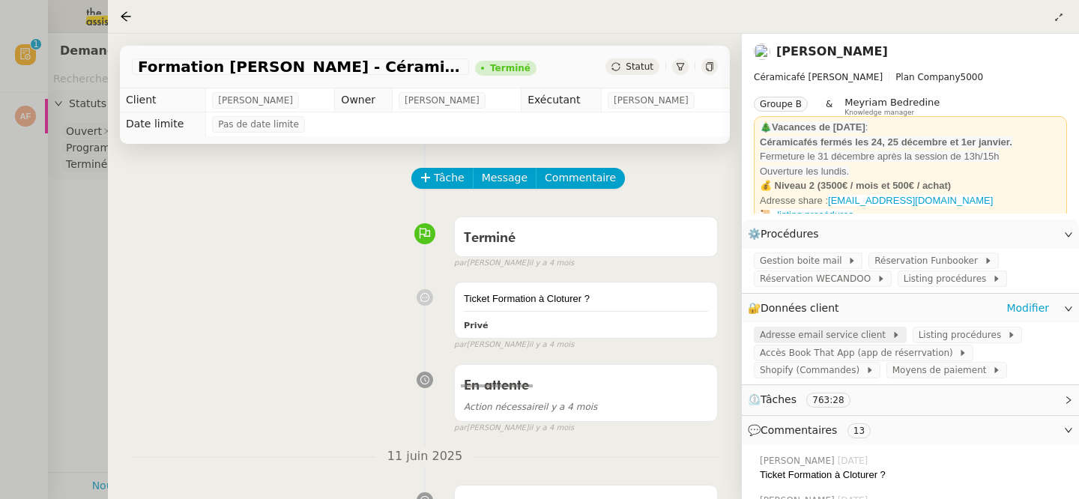
click at [823, 334] on span "Adresse email service client" at bounding box center [826, 334] width 132 height 15
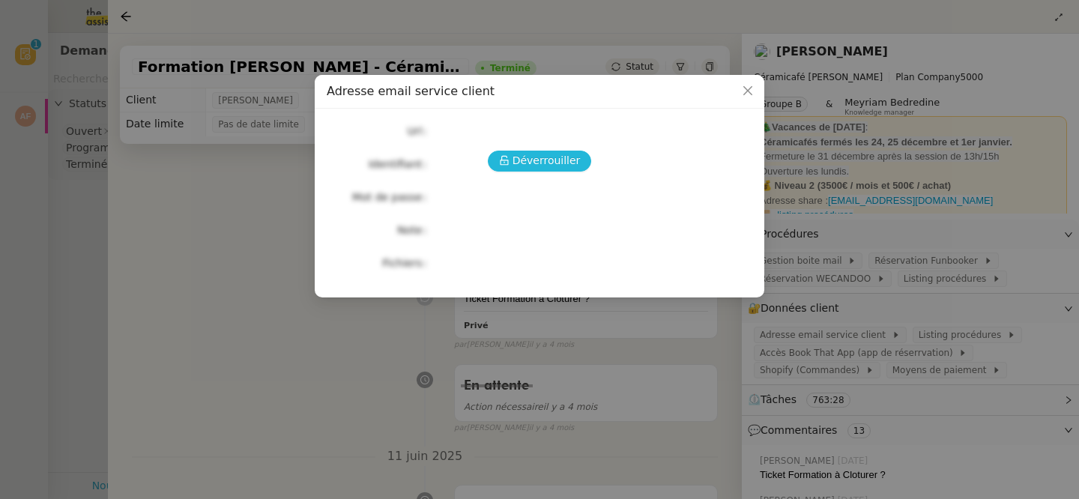
click at [573, 166] on span "Déverrouiller" at bounding box center [546, 160] width 68 height 17
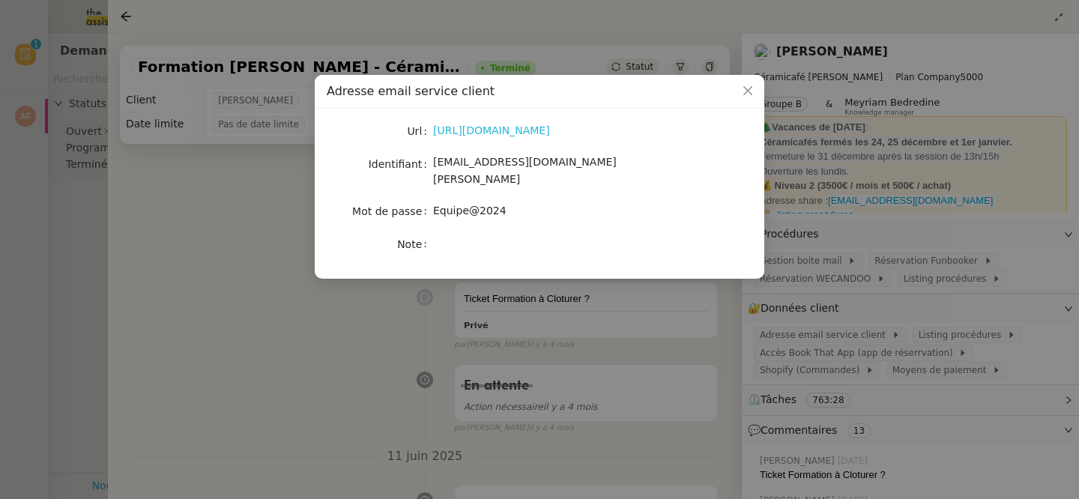
click at [510, 132] on link "[URL][DOMAIN_NAME]" at bounding box center [491, 130] width 117 height 12
click at [220, 117] on nz-modal-container "Adresse email service client Url [URL][DOMAIN_NAME] Identifiant [EMAIL_ADDRESS]…" at bounding box center [539, 249] width 1079 height 499
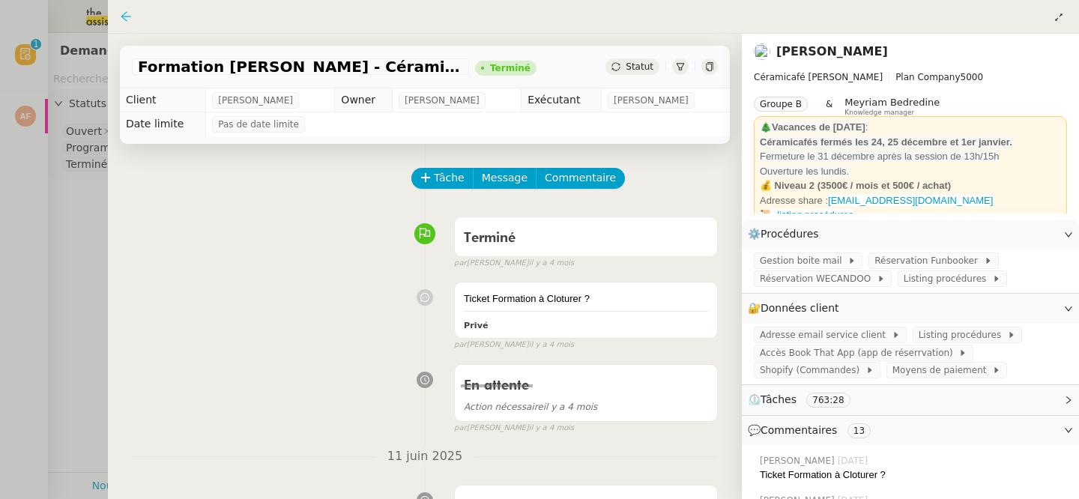
click at [127, 13] on icon at bounding box center [126, 16] width 12 height 12
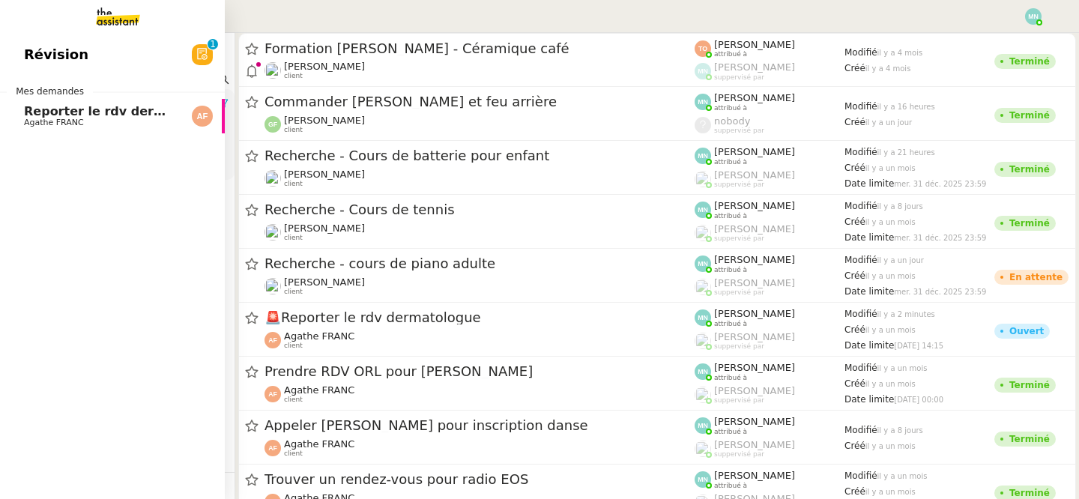
click at [78, 114] on span "Reporter le rdv dermatologue" at bounding box center [125, 111] width 202 height 14
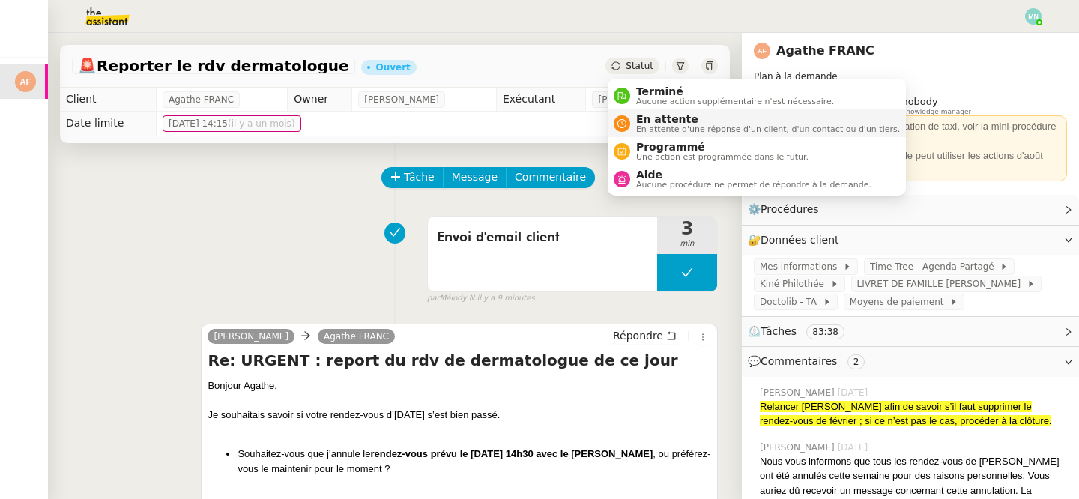
click at [670, 129] on span "En attente d'une réponse d'un client, d'un contact ou d'un tiers." at bounding box center [768, 129] width 264 height 8
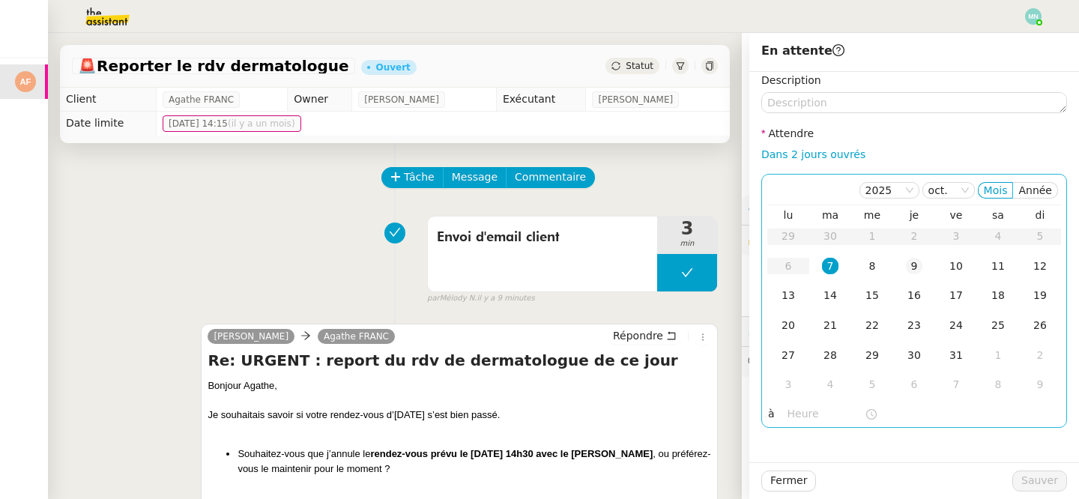
click at [918, 266] on div "9" at bounding box center [914, 266] width 16 height 16
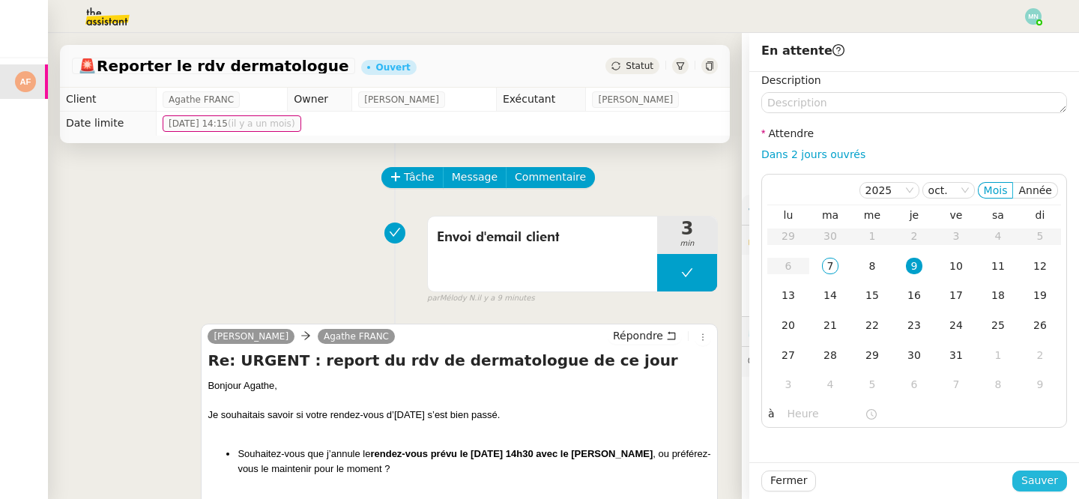
click at [1048, 477] on span "Sauver" at bounding box center [1039, 480] width 37 height 17
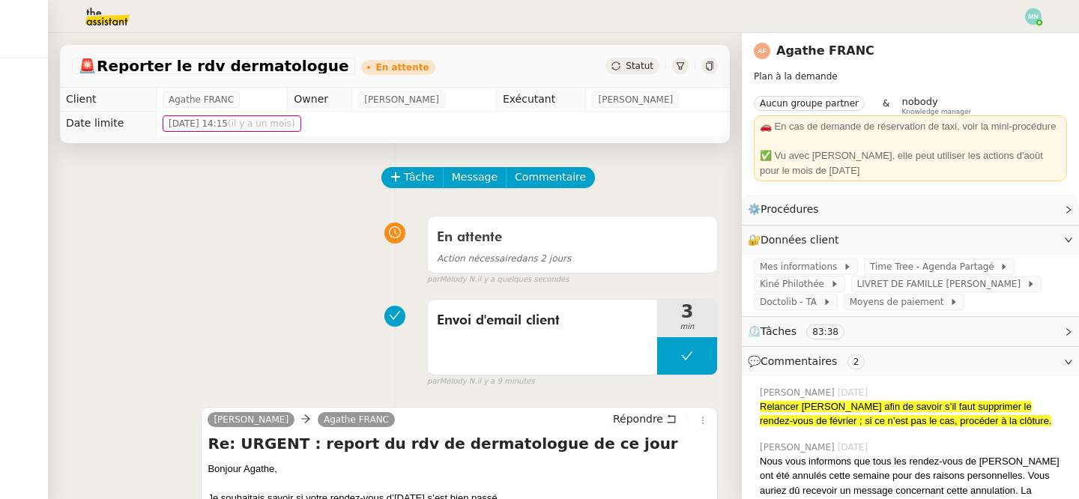
click at [1039, 13] on img at bounding box center [1033, 16] width 16 height 16
click at [1007, 36] on li "Suivi" at bounding box center [992, 42] width 97 height 21
